Goal: Navigation & Orientation: Go to known website

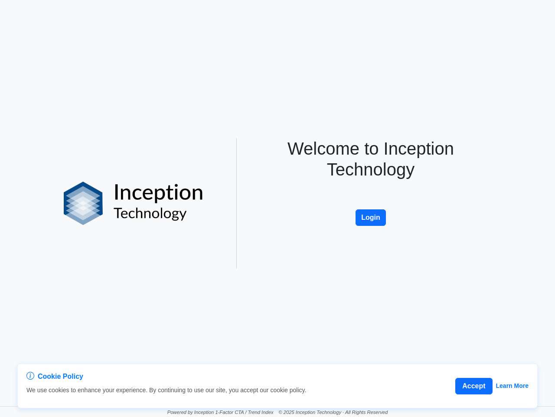
click at [278, 208] on div "Welcome to Inception Technology Login" at bounding box center [370, 203] width 247 height 130
click at [474, 386] on button "Accept" at bounding box center [474, 386] width 37 height 16
click at [371, 217] on button "Login" at bounding box center [371, 217] width 30 height 16
